Goal: Transaction & Acquisition: Subscribe to service/newsletter

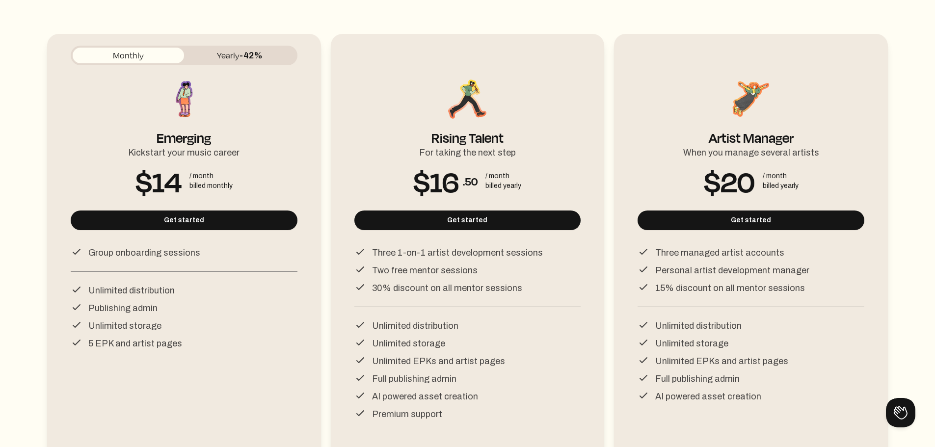
scroll to position [98, 0]
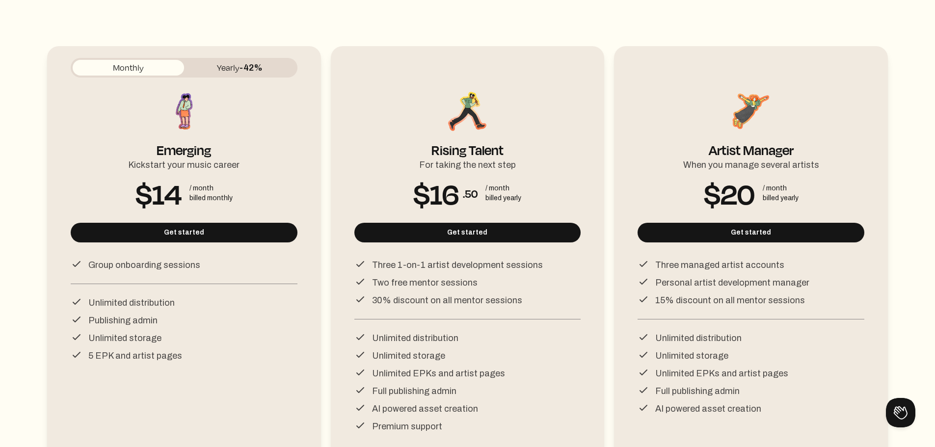
click at [242, 70] on span "-42%" at bounding box center [250, 68] width 23 height 10
click at [243, 70] on span "-42%" at bounding box center [250, 68] width 23 height 10
click at [254, 70] on span "-42%" at bounding box center [250, 68] width 23 height 10
click at [104, 71] on button "Monthly" at bounding box center [128, 68] width 111 height 16
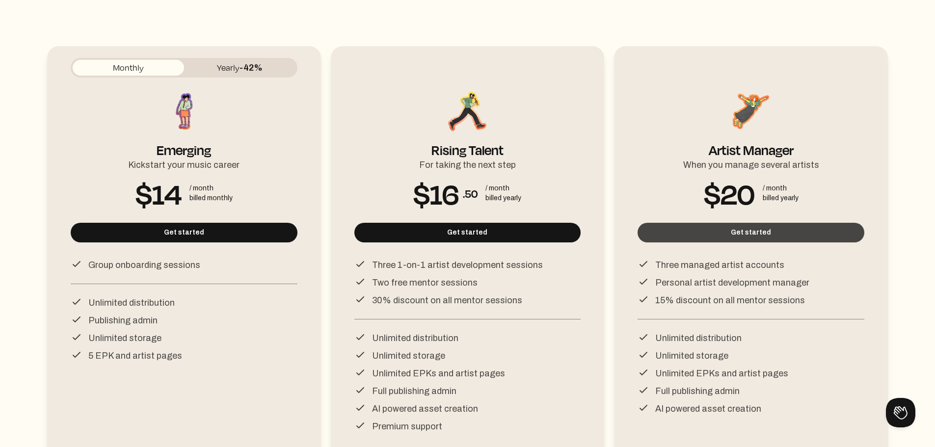
click at [712, 231] on button "Get started" at bounding box center [750, 233] width 227 height 20
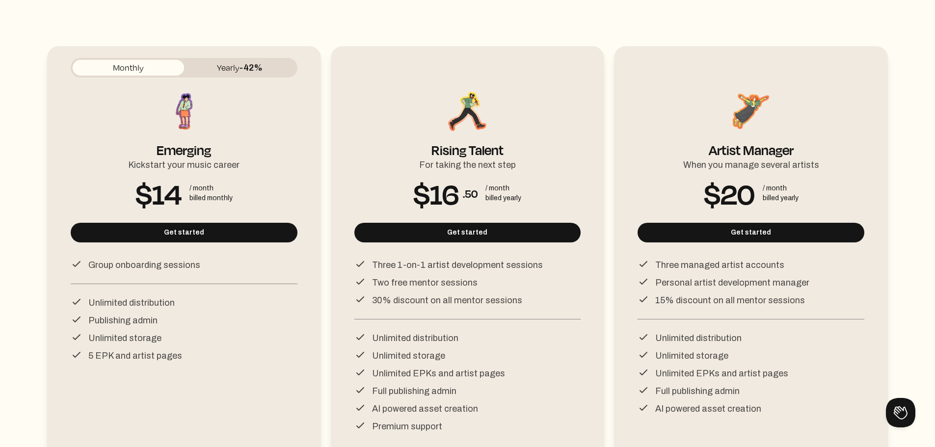
click at [133, 75] on div "Monthly Yearly -42%" at bounding box center [184, 68] width 227 height 20
click at [134, 74] on button "Monthly" at bounding box center [128, 68] width 111 height 16
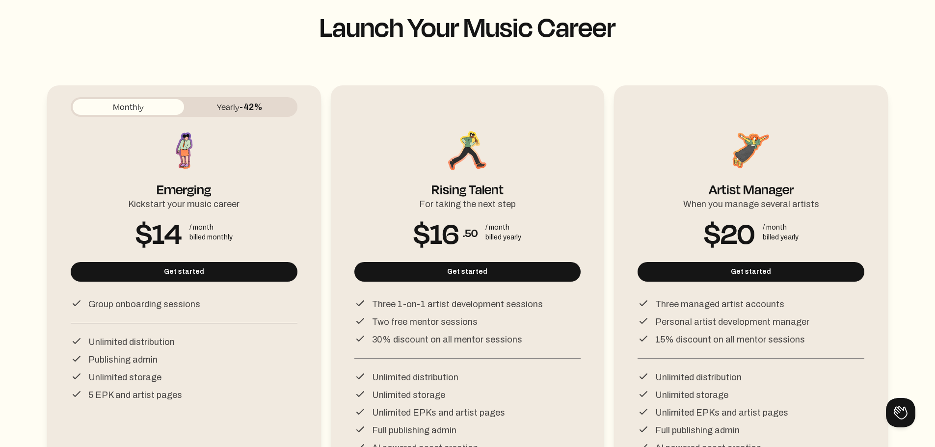
scroll to position [0, 0]
